Goal: Check status: Check status

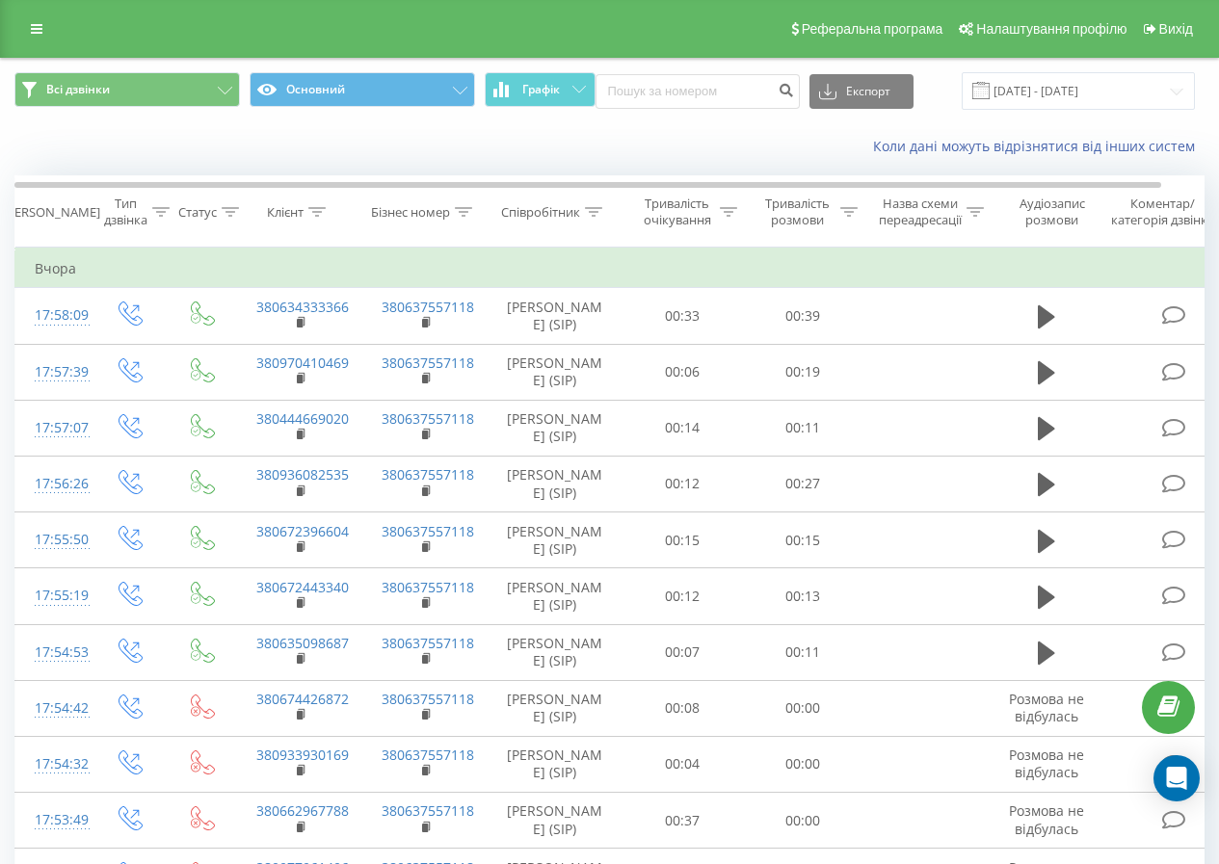
click at [986, 96] on span at bounding box center [980, 90] width 17 height 17
click at [1004, 94] on input "22.09.2025 - 22.09.2025" at bounding box center [1078, 91] width 233 height 38
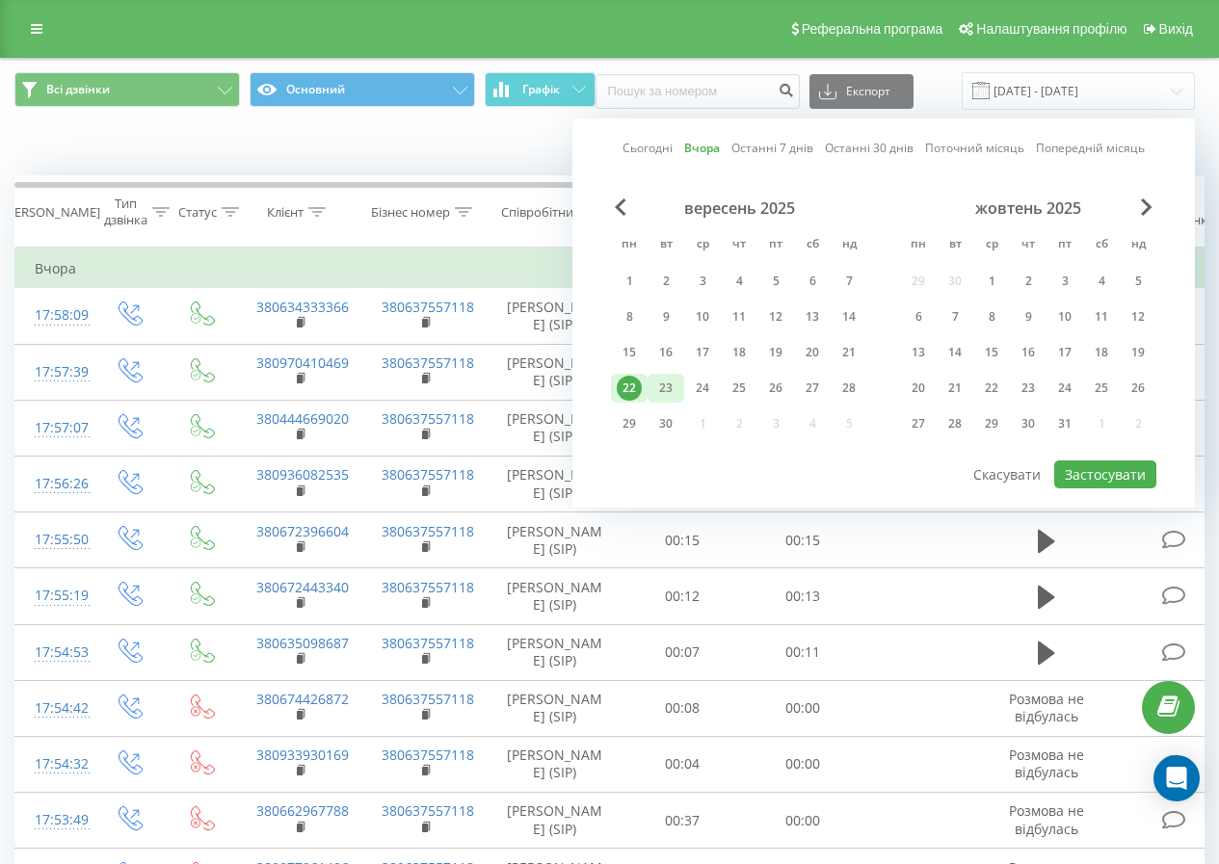
click at [669, 395] on div "23" at bounding box center [665, 388] width 25 height 25
click at [1110, 463] on button "Застосувати" at bounding box center [1105, 475] width 102 height 28
type input "[DATE] - [DATE]"
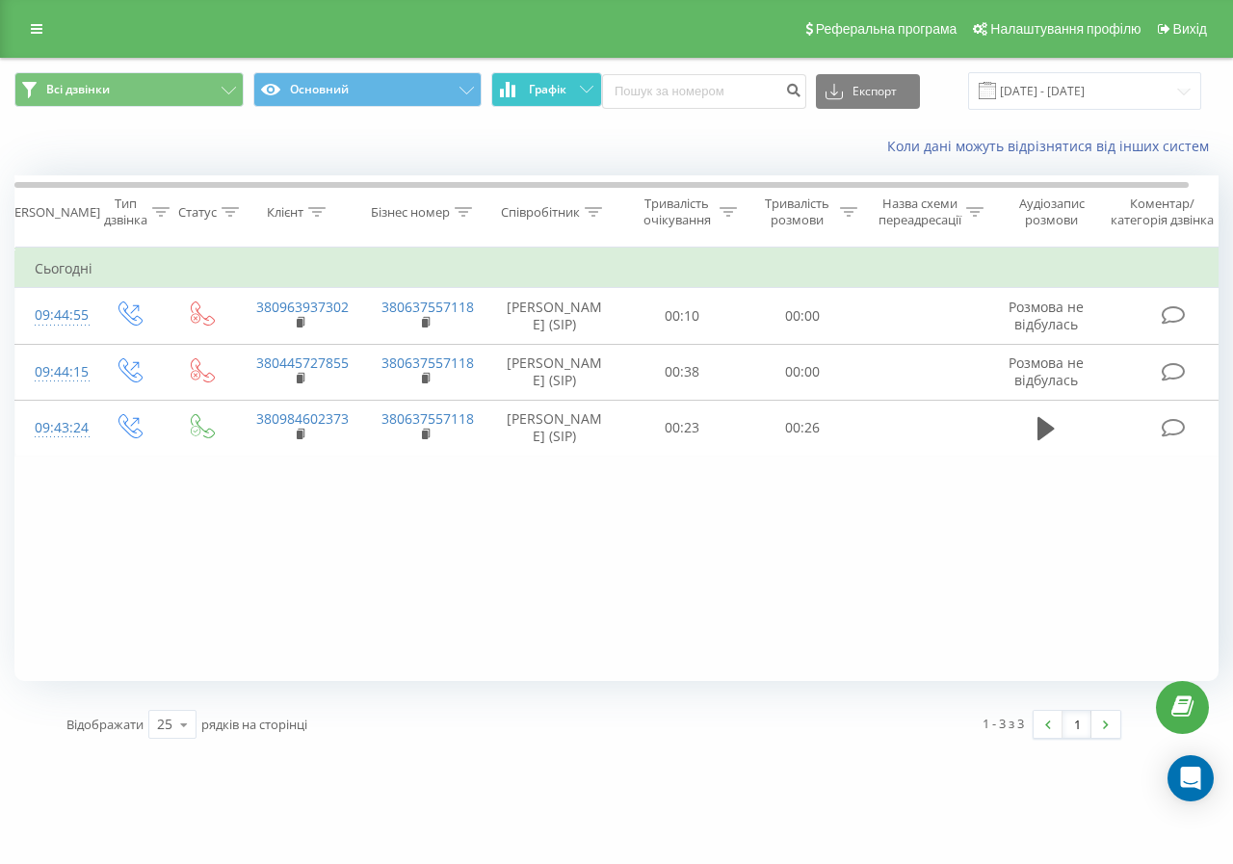
click at [551, 96] on span "Графік" at bounding box center [548, 89] width 38 height 13
